Goal: Information Seeking & Learning: Learn about a topic

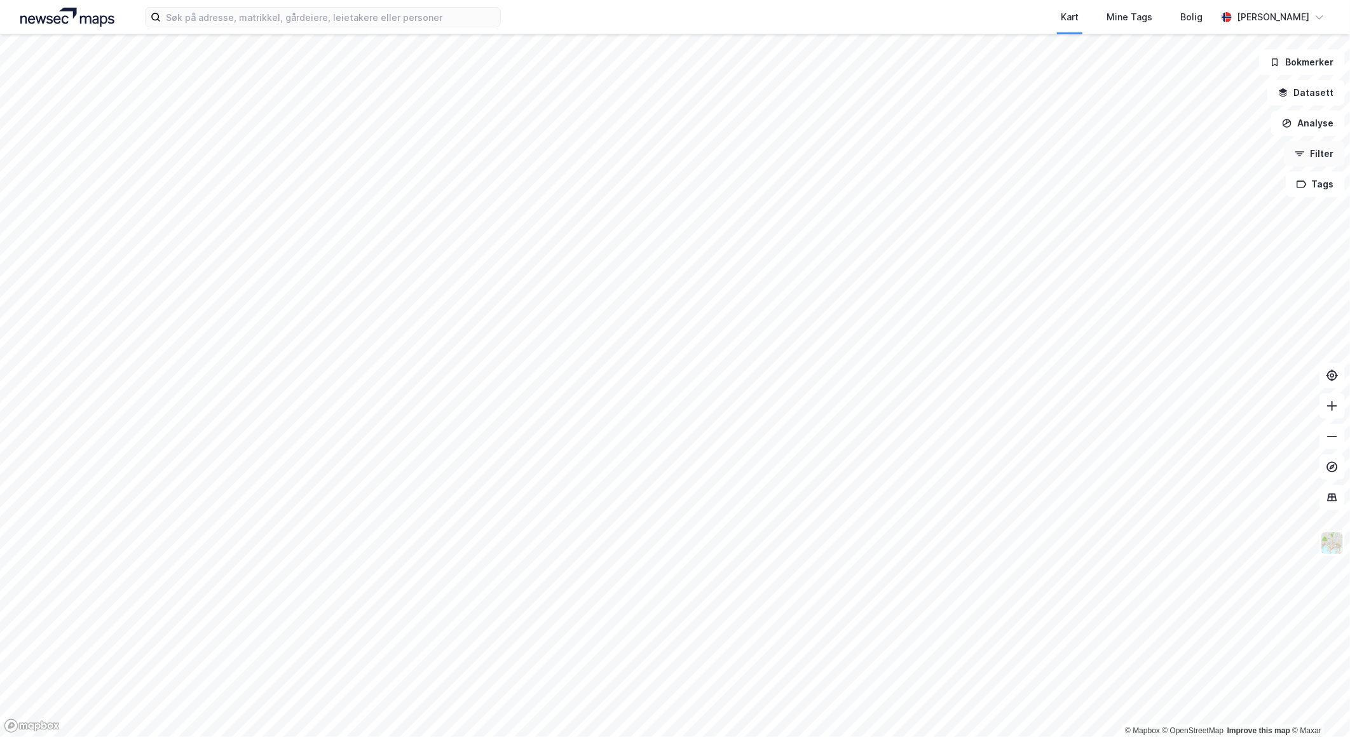
click at [1325, 153] on button "Filter" at bounding box center [1314, 153] width 61 height 25
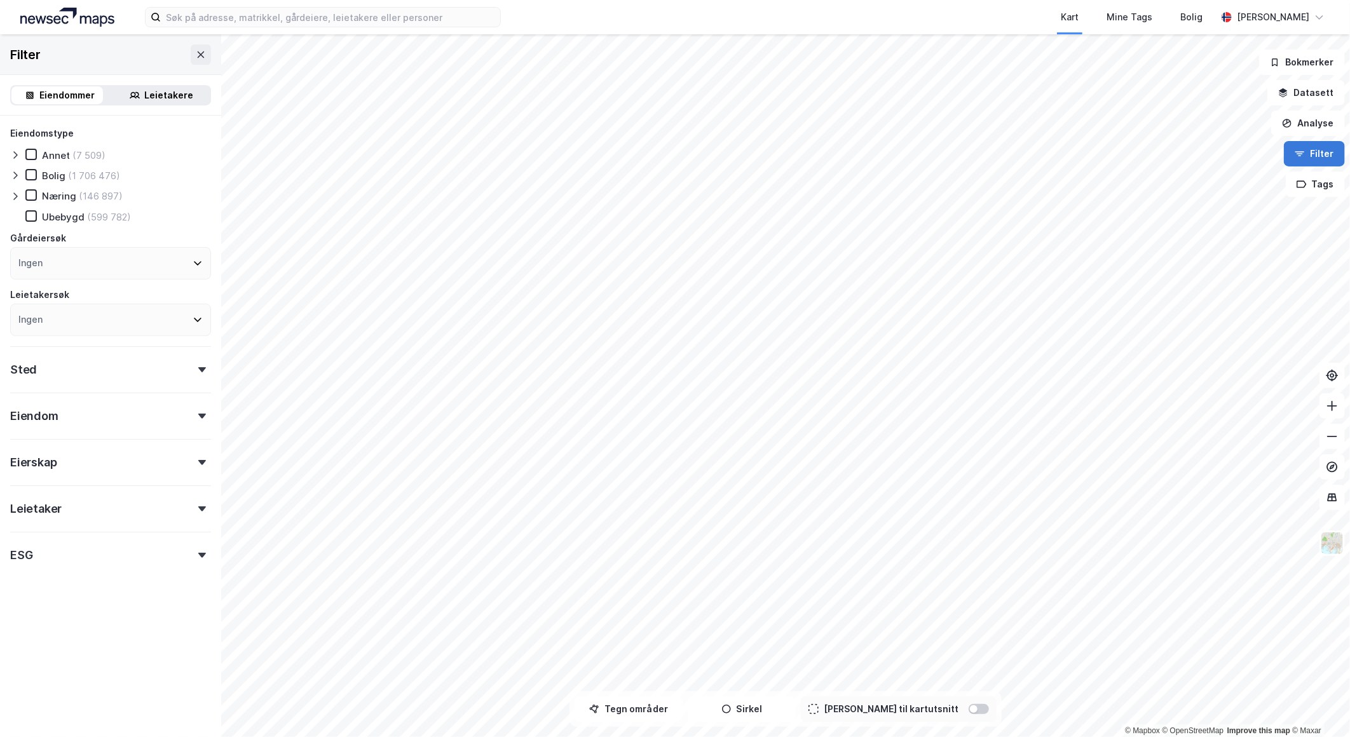
click at [1329, 159] on button "Filter" at bounding box center [1314, 153] width 61 height 25
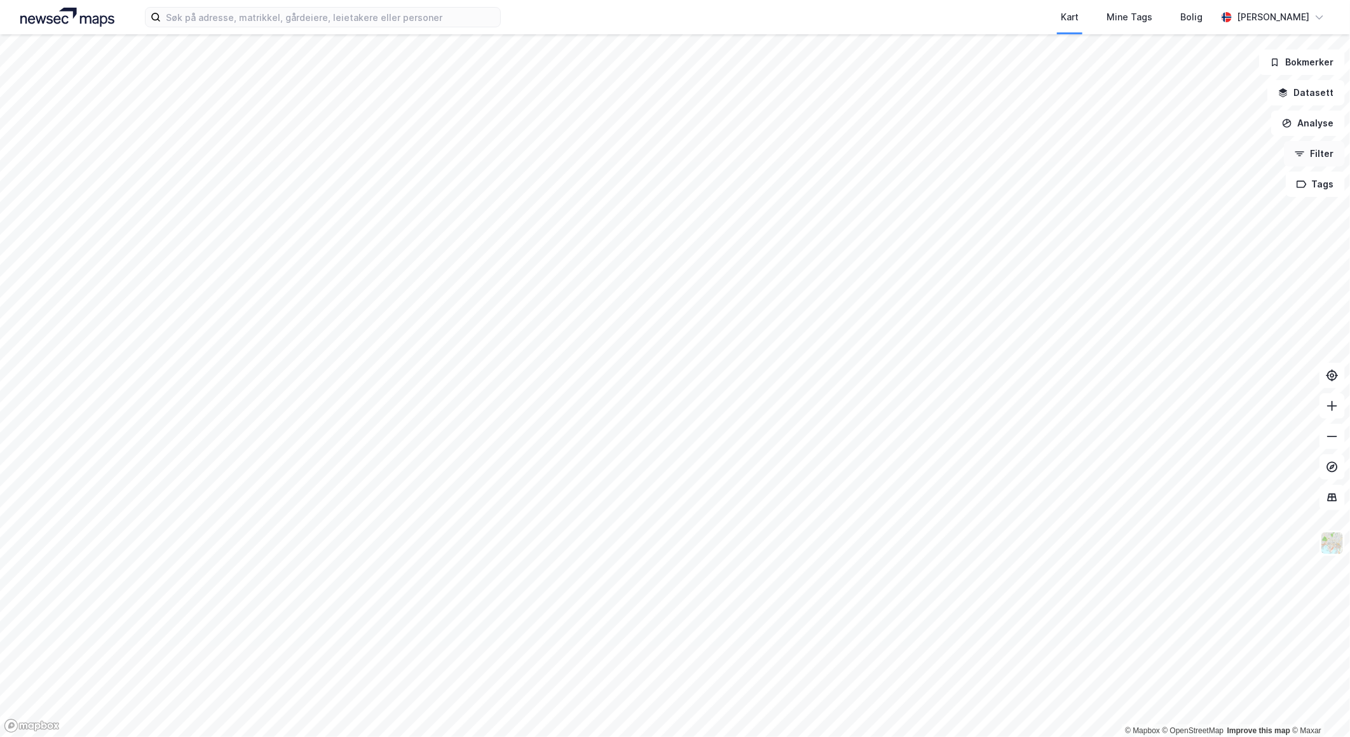
click at [1329, 159] on button "Filter" at bounding box center [1314, 153] width 61 height 25
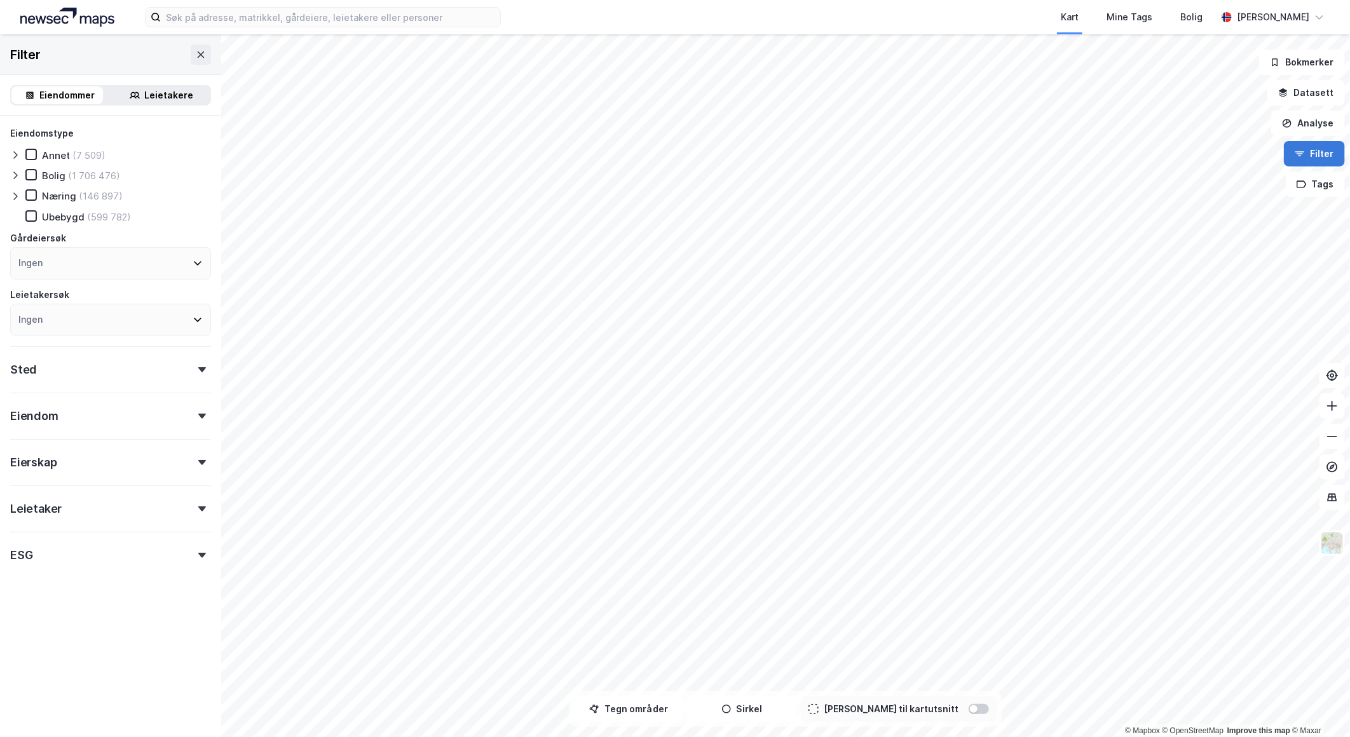
click at [1325, 154] on button "Filter" at bounding box center [1314, 153] width 61 height 25
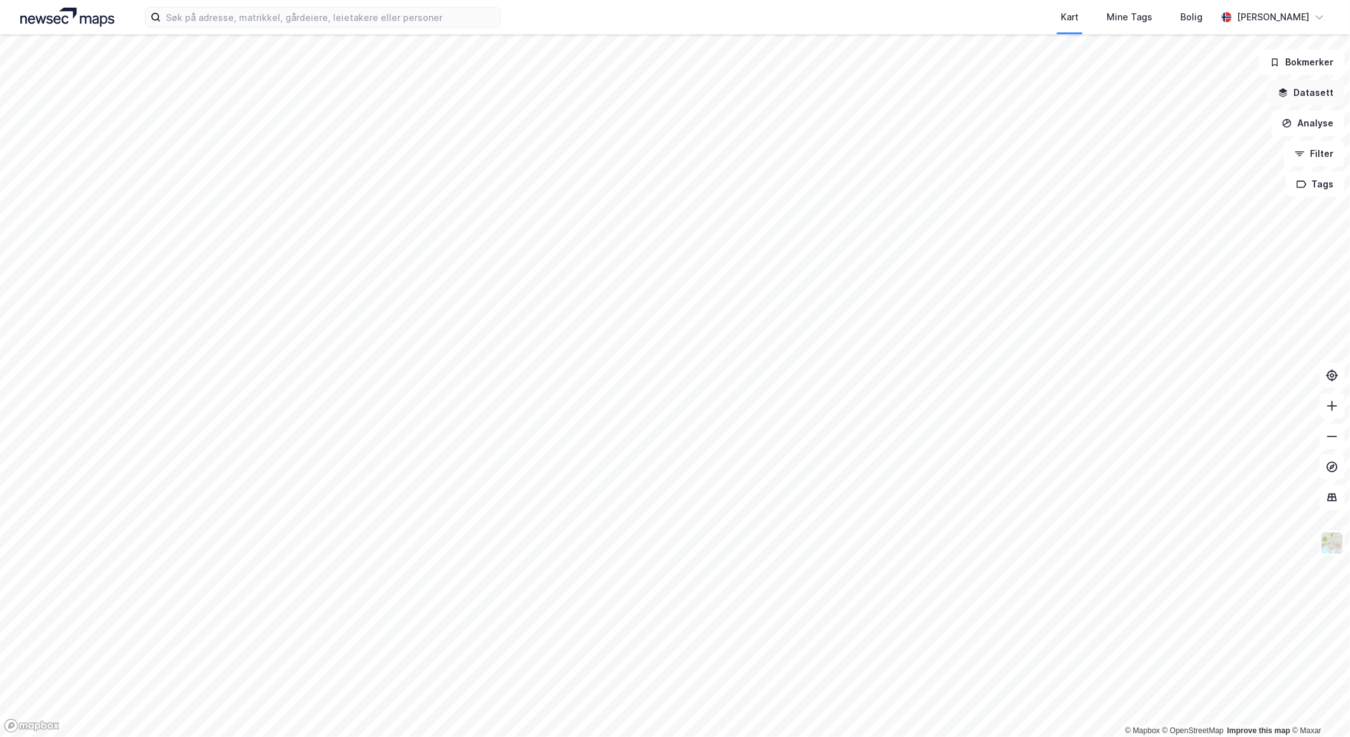
click at [1331, 92] on button "Datasett" at bounding box center [1307, 92] width 78 height 25
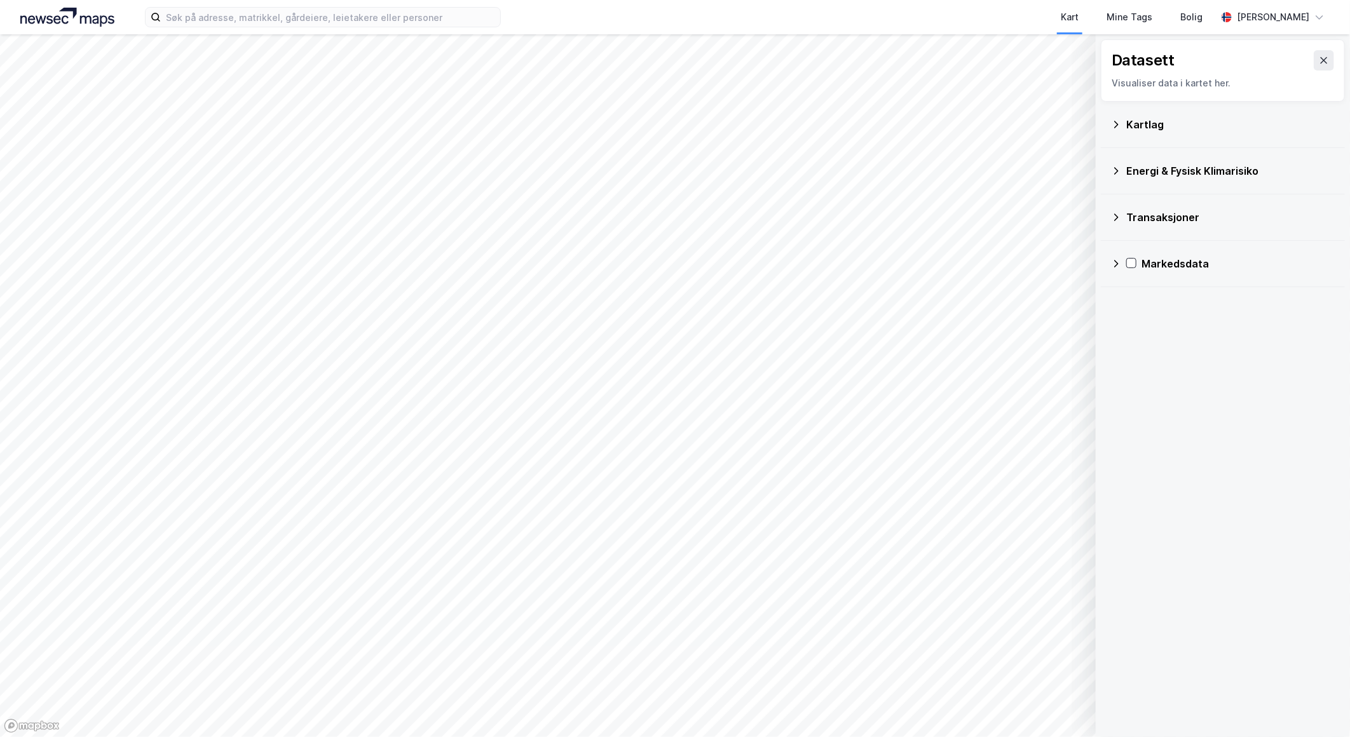
click at [1146, 128] on div "Kartlag" at bounding box center [1230, 124] width 209 height 15
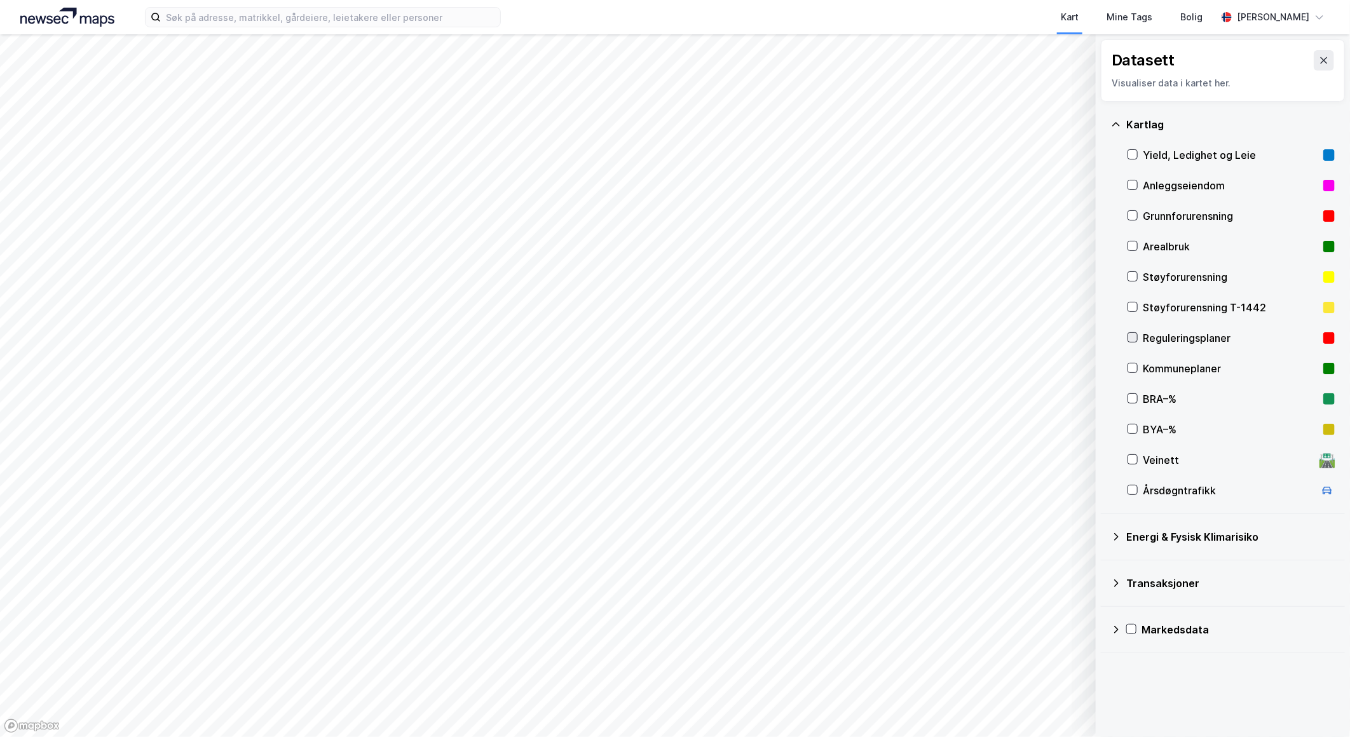
click at [1135, 337] on icon at bounding box center [1133, 338] width 7 height 4
click at [1214, 683] on div "Datasett Visualiser data i kartet her. [GEOGRAPHIC_DATA], Ledighet og Leie Anle…" at bounding box center [1223, 385] width 254 height 703
click at [1319, 65] on icon at bounding box center [1324, 60] width 10 height 10
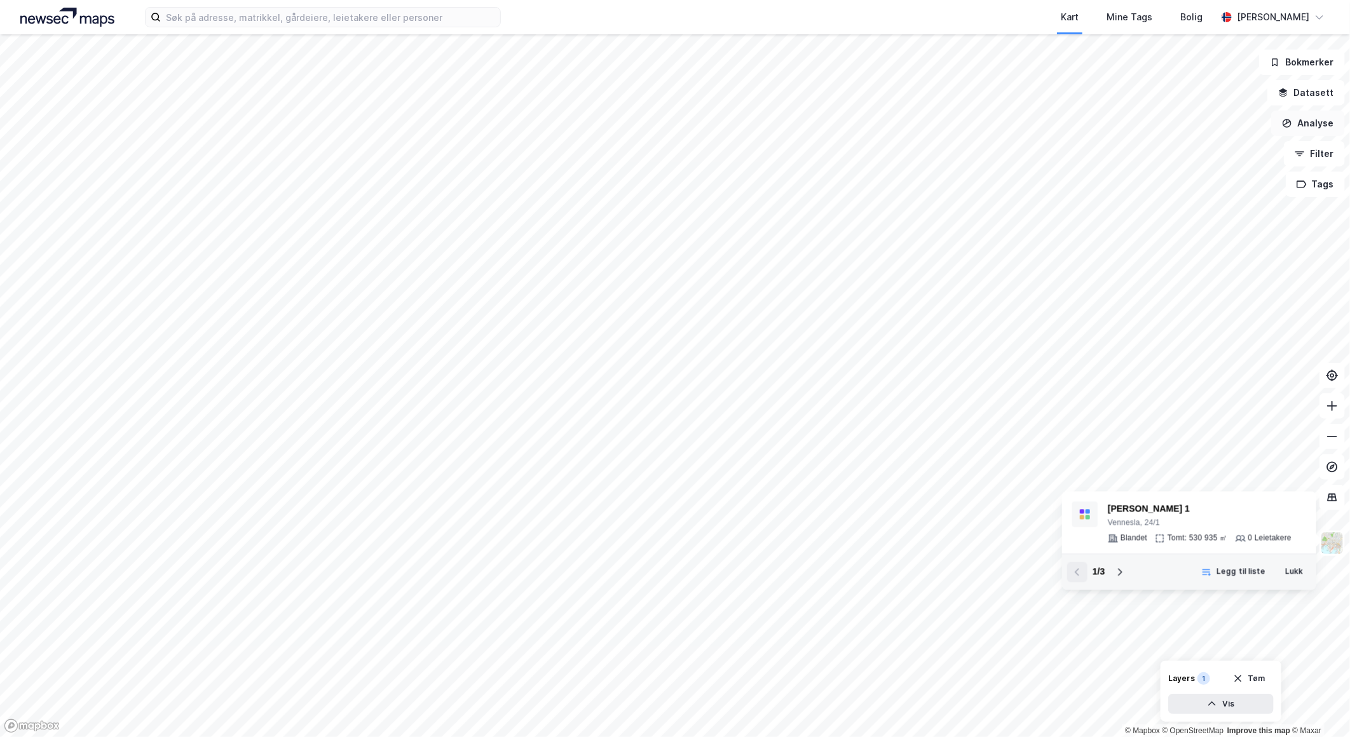
click at [1323, 132] on button "Analyse" at bounding box center [1308, 123] width 74 height 25
click at [1173, 131] on div "Mål avstand" at bounding box center [1190, 124] width 146 height 21
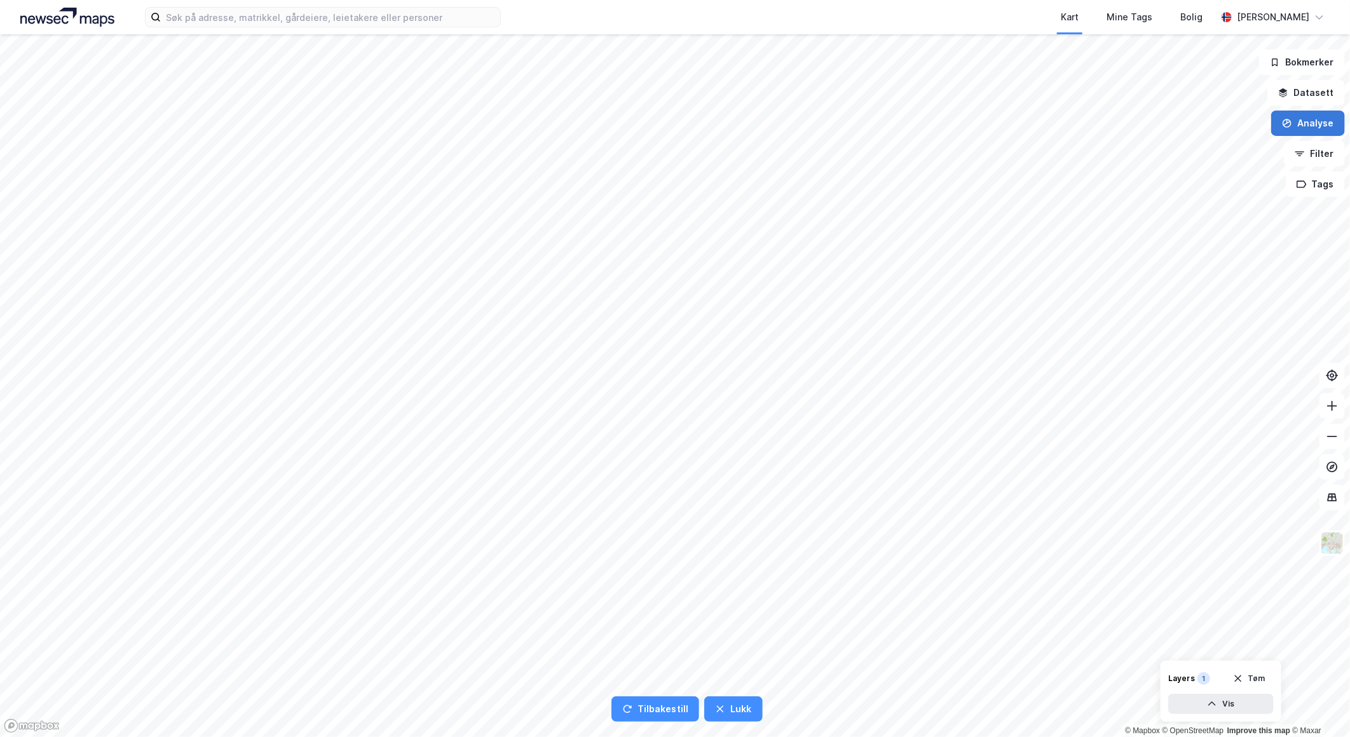
click at [1297, 120] on button "Analyse" at bounding box center [1308, 123] width 74 height 25
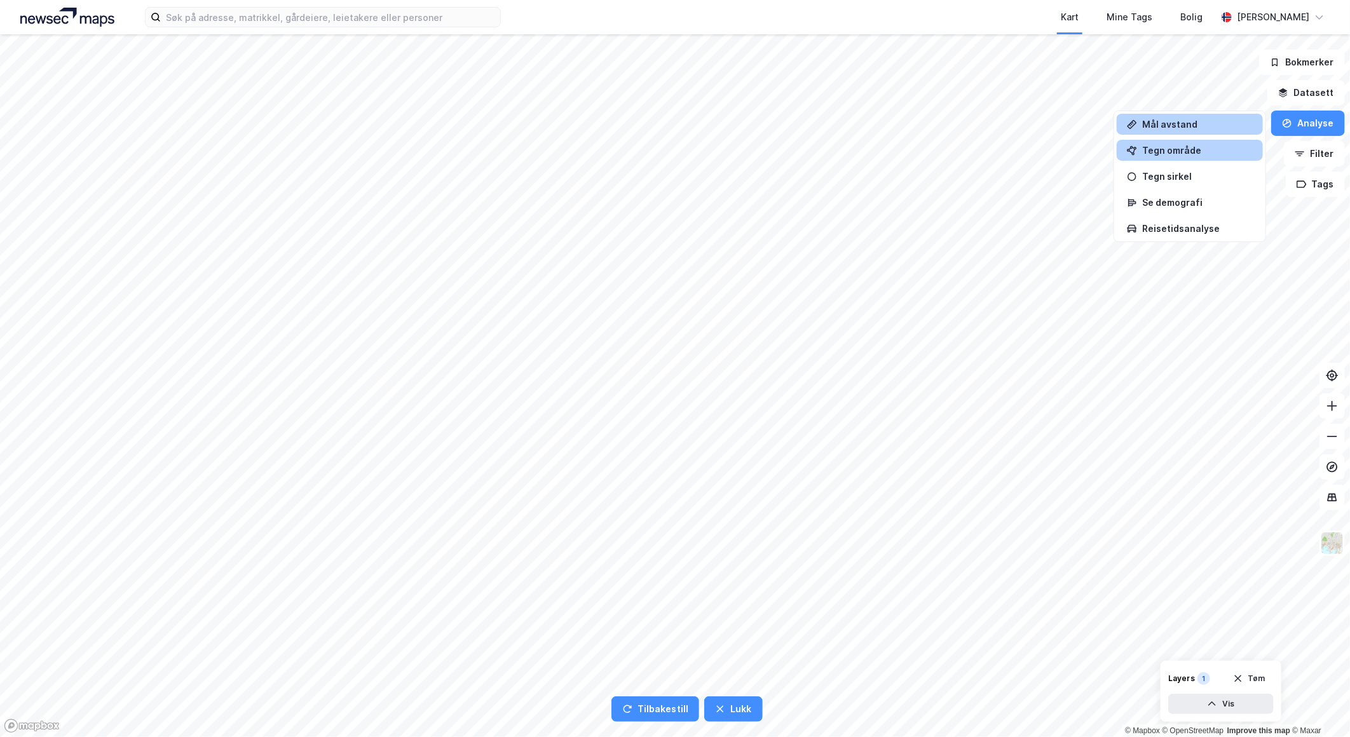
click at [1195, 153] on div "Tegn område" at bounding box center [1197, 150] width 111 height 11
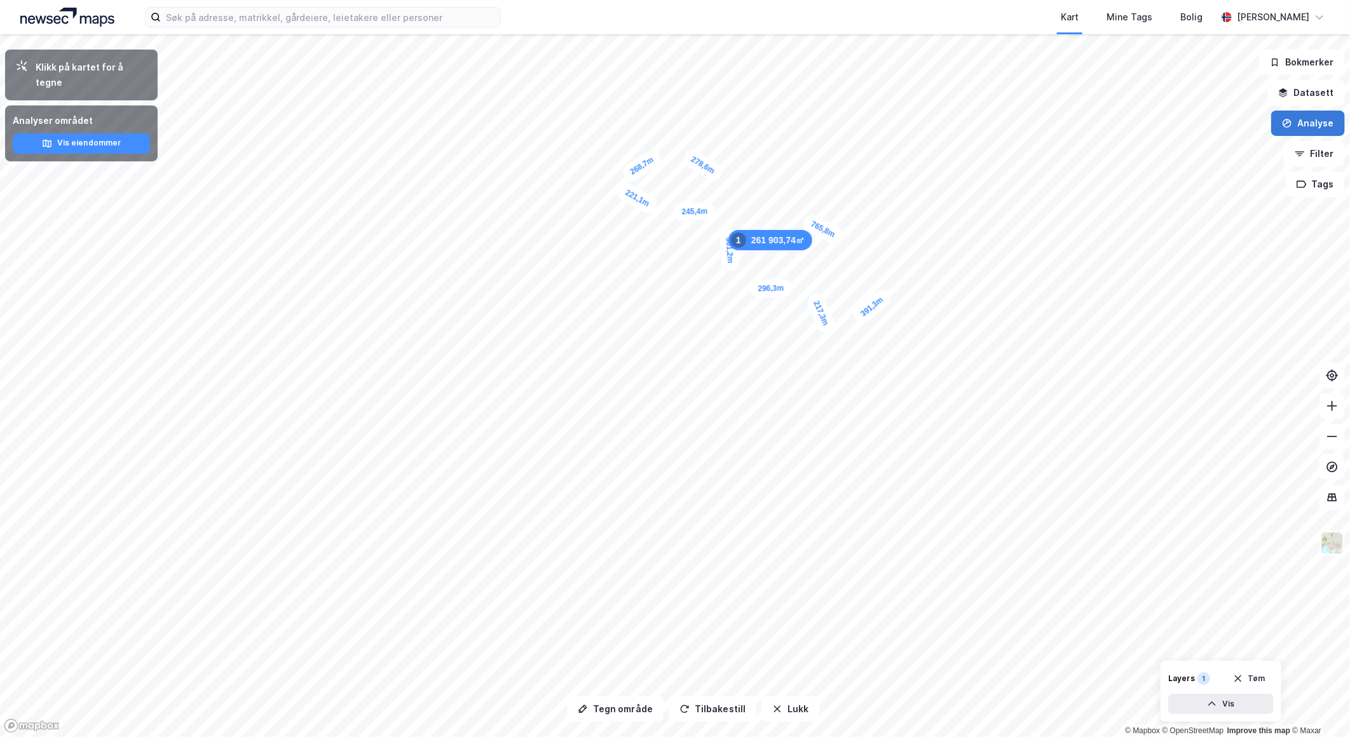
click at [1324, 121] on button "Analyse" at bounding box center [1308, 123] width 74 height 25
click at [1235, 148] on div "Tegn område" at bounding box center [1197, 150] width 111 height 11
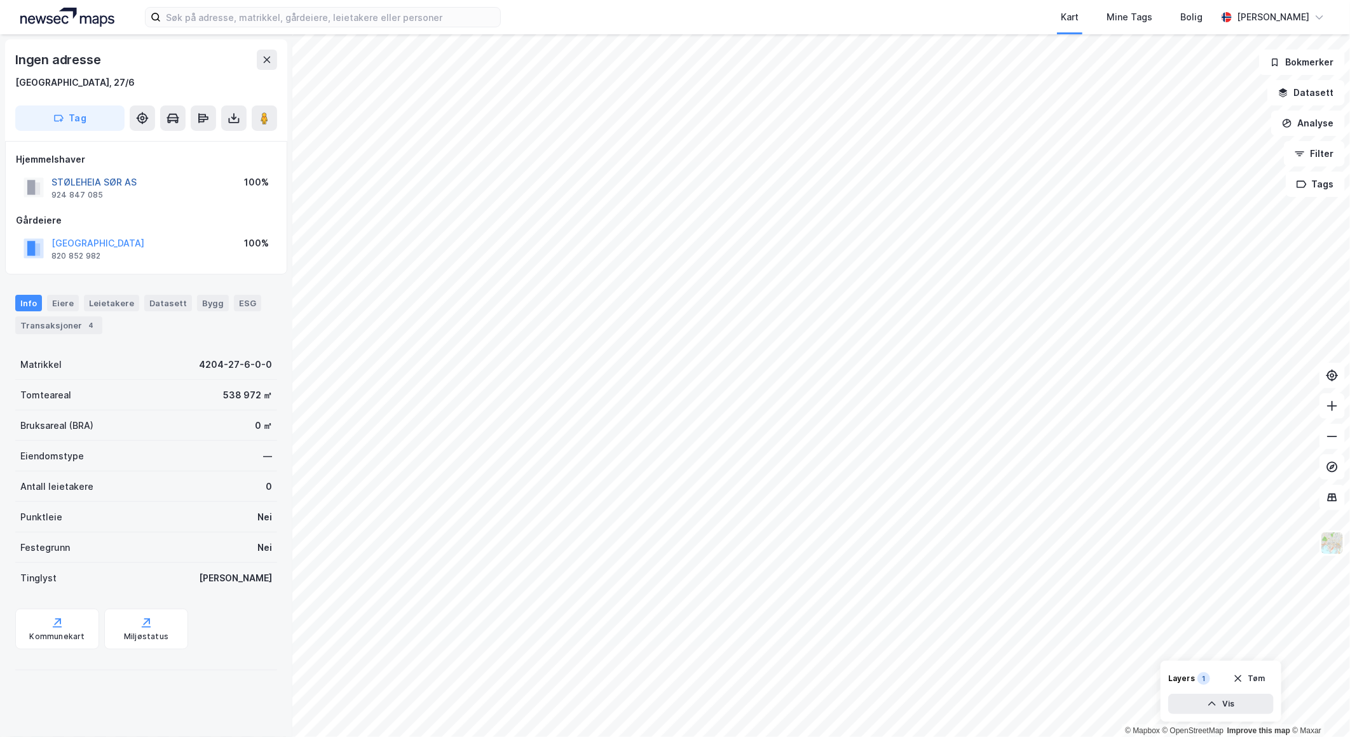
click at [0, 0] on button "STØLEHEIA SØR AS" at bounding box center [0, 0] width 0 height 0
click at [0, 0] on button "[PERSON_NAME] STØLEHEIA SØR AS" at bounding box center [0, 0] width 0 height 0
